Goal: Check status: Check status

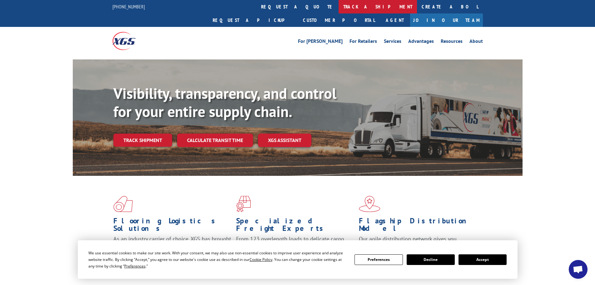
click at [339, 8] on link "track a shipment" at bounding box center [378, 6] width 78 height 13
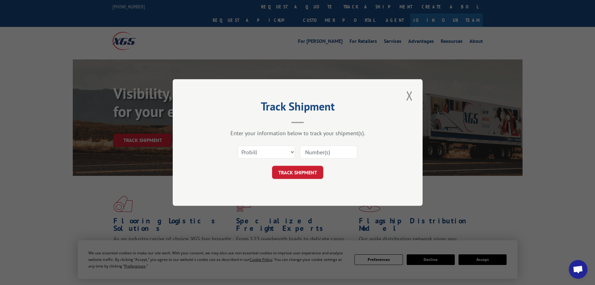
click at [320, 153] on input at bounding box center [329, 151] width 58 height 13
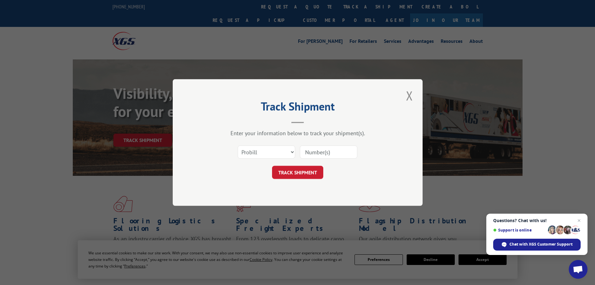
paste input "17462319"
type input "17462319"
click at [299, 173] on button "TRACK SHIPMENT" at bounding box center [297, 172] width 51 height 13
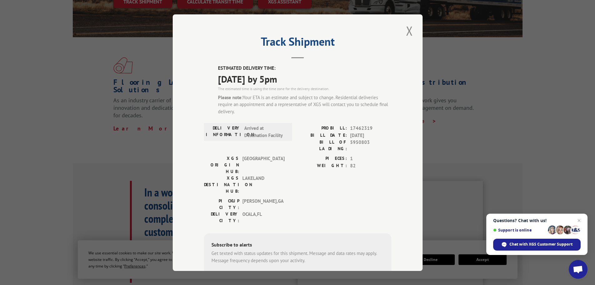
scroll to position [146, 0]
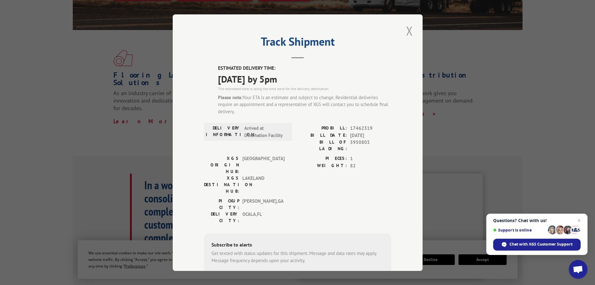
click at [408, 33] on button "Close modal" at bounding box center [409, 30] width 11 height 17
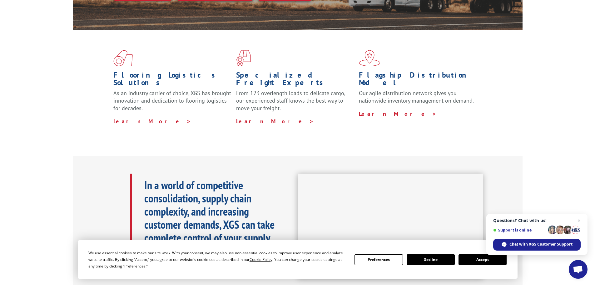
scroll to position [0, 0]
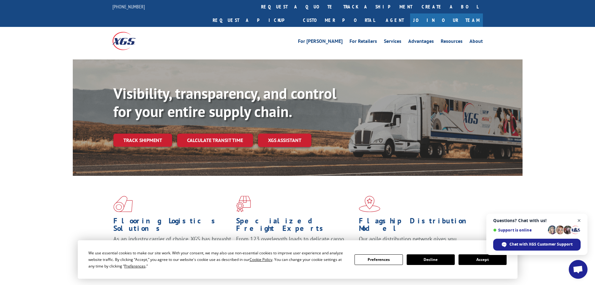
click at [580, 222] on span "Open chat" at bounding box center [580, 221] width 8 height 8
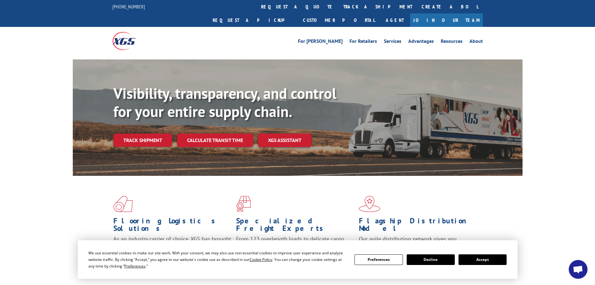
click at [436, 262] on button "Decline" at bounding box center [431, 259] width 48 height 11
